Goal: Task Accomplishment & Management: Use online tool/utility

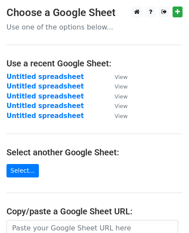
click at [73, 220] on input "url" at bounding box center [93, 228] width 172 height 16
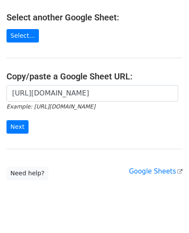
scroll to position [149, 0]
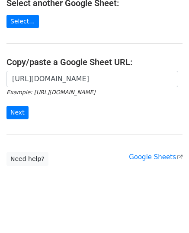
type input "https://docs.google.com/spreadsheets/d/1oB2Dd8jRPioLb8jNM483b9Wt7PnfL8QbqMorgYh…"
click at [23, 107] on input "Next" at bounding box center [18, 112] width 22 height 13
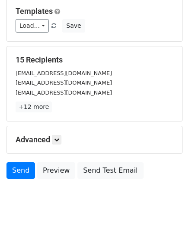
scroll to position [102, 0]
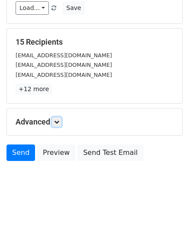
click at [57, 119] on icon at bounding box center [56, 121] width 5 height 5
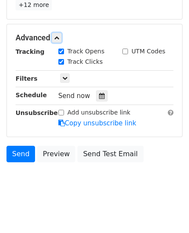
scroll to position [187, 0]
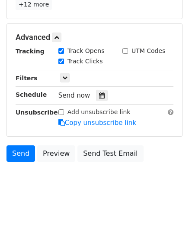
click at [99, 96] on icon at bounding box center [102, 95] width 6 height 6
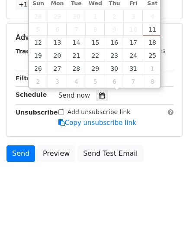
type input "2025-10-13 12:00"
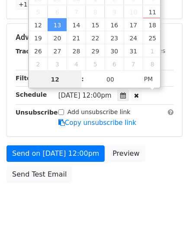
type input "9"
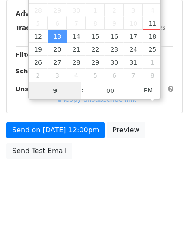
scroll to position [172, 0]
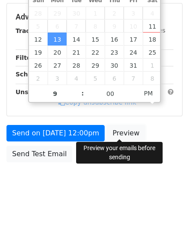
type input "2025-10-13 21:00"
click at [120, 129] on link "Preview" at bounding box center [126, 133] width 38 height 16
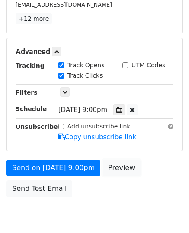
scroll to position [207, 0]
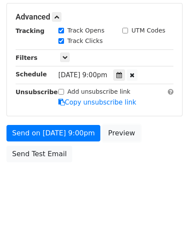
click at [119, 129] on link "Preview" at bounding box center [122, 133] width 38 height 16
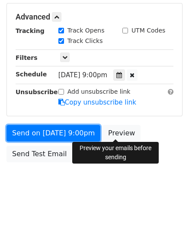
click at [50, 130] on link "Send on Oct 13 at 9:00pm" at bounding box center [54, 133] width 94 height 16
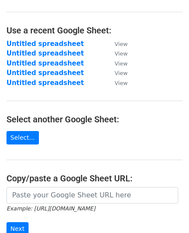
scroll to position [149, 0]
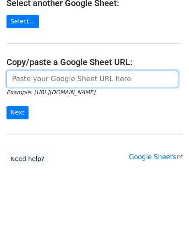
click at [70, 75] on input "url" at bounding box center [93, 79] width 172 height 16
paste input "https://docs.google.com/spreadsheets/d/17WBNRLmy_xNyWAPsIS_0a54DWrN3I7r_jcHwgtl…"
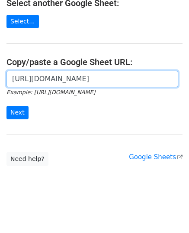
scroll to position [0, 189]
type input "https://docs.google.com/spreadsheets/d/17WBNRLmy_xNyWAPsIS_0a54DWrN3I7r_jcHwgtl…"
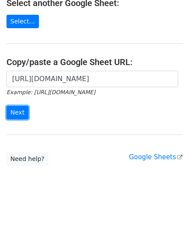
click at [24, 107] on input "Next" at bounding box center [18, 112] width 22 height 13
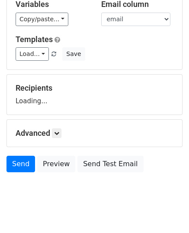
scroll to position [68, 0]
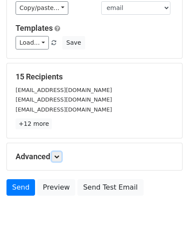
click at [59, 155] on icon at bounding box center [56, 156] width 5 height 5
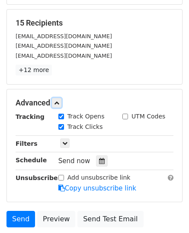
scroll to position [154, 0]
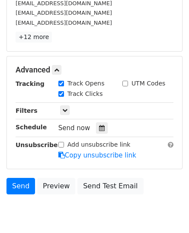
click at [99, 125] on icon at bounding box center [102, 128] width 6 height 6
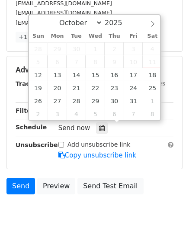
type input "2025-10-14 12:00"
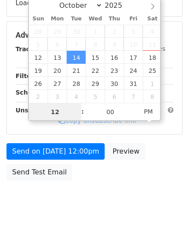
type input "9"
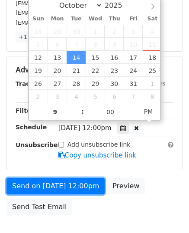
type input "2025-10-14 21:00"
click at [65, 182] on link "Send on Oct 14 at 12:00pm" at bounding box center [56, 186] width 98 height 16
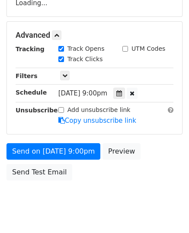
click at [65, 182] on body "New Campaign Daily emails left: 50 Google Sheet: Untitled spreadsheet Variables…" at bounding box center [94, 35] width 189 height 367
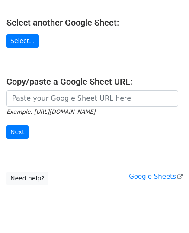
scroll to position [130, 0]
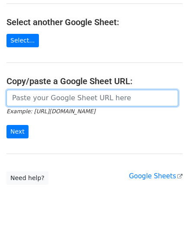
click at [67, 97] on input "url" at bounding box center [93, 98] width 172 height 16
click at [59, 97] on input "url" at bounding box center [93, 98] width 172 height 16
paste input "https://docs.google.com/spreadsheets/d/1pxP7LfOTGrmoWOJ_pKedl8AiOWfGr83i6n_oYhC…"
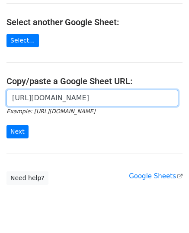
scroll to position [0, 189]
type input "https://docs.google.com/spreadsheets/d/1pxP7LfOTGrmoWOJ_pKedl8AiOWfGr83i6n_oYhC…"
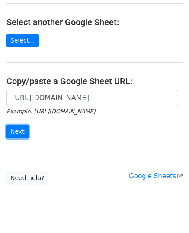
click at [21, 132] on input "Next" at bounding box center [18, 131] width 22 height 13
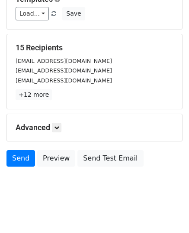
scroll to position [102, 0]
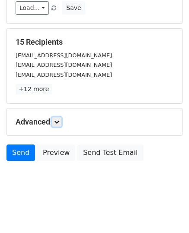
click at [57, 125] on link at bounding box center [57, 122] width 10 height 10
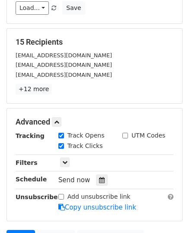
click at [101, 174] on div at bounding box center [102, 179] width 12 height 11
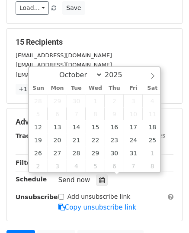
type input "2025-10-15 12:00"
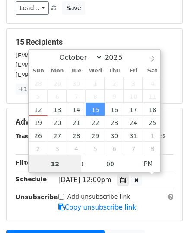
type input "9"
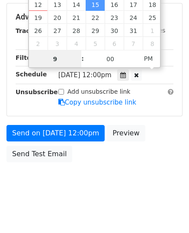
scroll to position [172, 0]
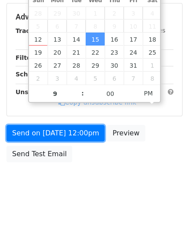
type input "2025-10-15 21:00"
click at [58, 127] on link "Send on Oct 15 at 12:00pm" at bounding box center [56, 133] width 98 height 16
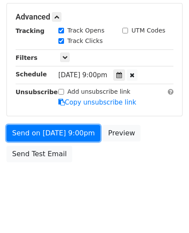
click at [58, 127] on link "Send on Oct 15 at 9:00pm" at bounding box center [54, 133] width 94 height 16
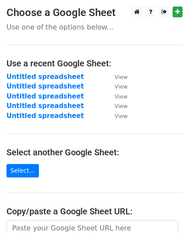
scroll to position [130, 0]
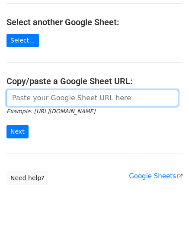
click at [56, 96] on input "url" at bounding box center [93, 98] width 172 height 16
click at [52, 97] on input "url" at bounding box center [93, 98] width 172 height 16
paste input "https://docs.google.com/spreadsheets/d/1pWUOmm2J5b1PmOo5WjzlyHQ3ITdE3kMV12iIC_d…"
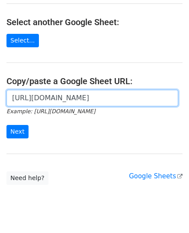
scroll to position [0, 198]
type input "https://docs.google.com/spreadsheets/d/1pWUOmm2J5b1PmOo5WjzlyHQ3ITdE3kMV12iIC_d…"
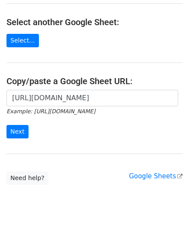
scroll to position [0, 0]
click at [5, 130] on div "https://docs.google.com/spreadsheets/d/1pWUOmm2J5b1PmOo5WjzlyHQ3ITdE3kMV12iIC_d…" at bounding box center [94, 118] width 189 height 57
click at [12, 130] on input "Next" at bounding box center [18, 131] width 22 height 13
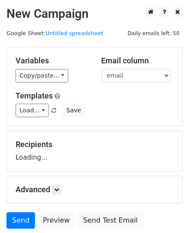
scroll to position [68, 0]
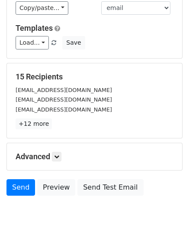
click at [55, 124] on p "+12 more" at bounding box center [95, 123] width 158 height 11
click at [61, 159] on link at bounding box center [57, 157] width 10 height 10
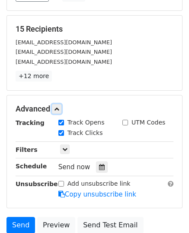
scroll to position [154, 0]
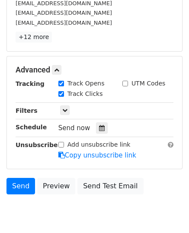
click at [98, 132] on div at bounding box center [102, 127] width 12 height 11
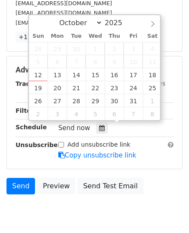
type input "[DATE] 12:00"
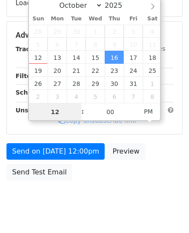
type input "9"
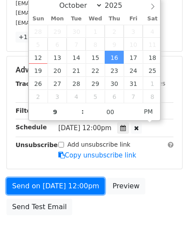
type input "[DATE] 21:00"
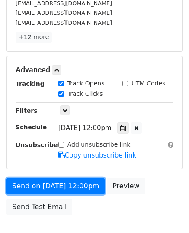
click at [51, 181] on link "Send on [DATE] 12:00pm" at bounding box center [56, 186] width 98 height 16
